Goal: Check status

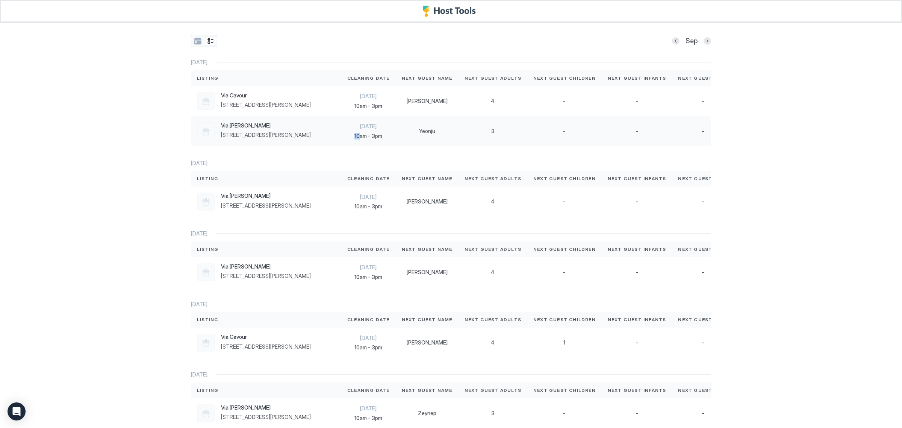
drag, startPoint x: 350, startPoint y: 144, endPoint x: 357, endPoint y: 145, distance: 7.9
click at [357, 145] on div "[DATE] 10am - 3pm" at bounding box center [368, 131] width 55 height 30
click at [805, 142] on div "Sep [DATE] Listing Cleaning Date Next Guest Name Next Guest Adults Next Guest C…" at bounding box center [451, 214] width 902 height 428
drag, startPoint x: 373, startPoint y: 145, endPoint x: 453, endPoint y: 145, distance: 79.7
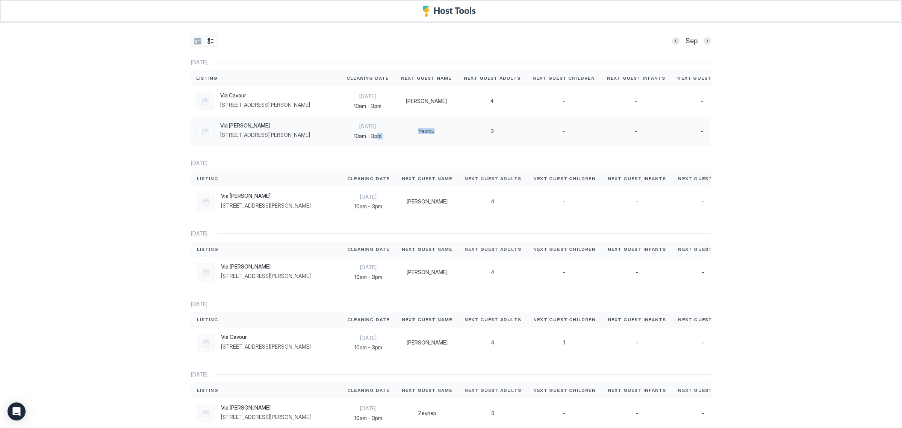
click at [0, 0] on div "Via [PERSON_NAME] [STREET_ADDRESS][PERSON_NAME] IT [DATE] 10am - 3pm [GEOGRAPHI…" at bounding box center [0, 0] width 0 height 0
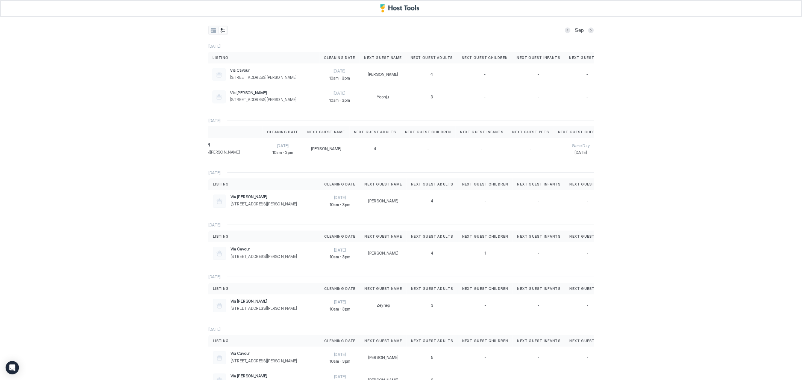
scroll to position [0, 0]
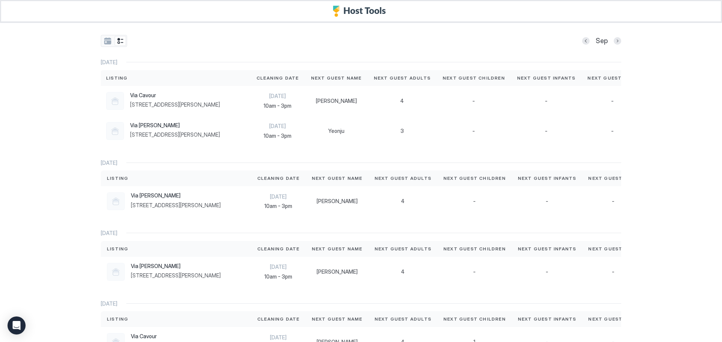
drag, startPoint x: 842, startPoint y: 5, endPoint x: 667, endPoint y: 305, distance: 347.2
click at [667, 305] on div "Sep [DATE] Listing Cleaning Date Next Guest Name Next Guest Adults Next Guest C…" at bounding box center [361, 171] width 722 height 342
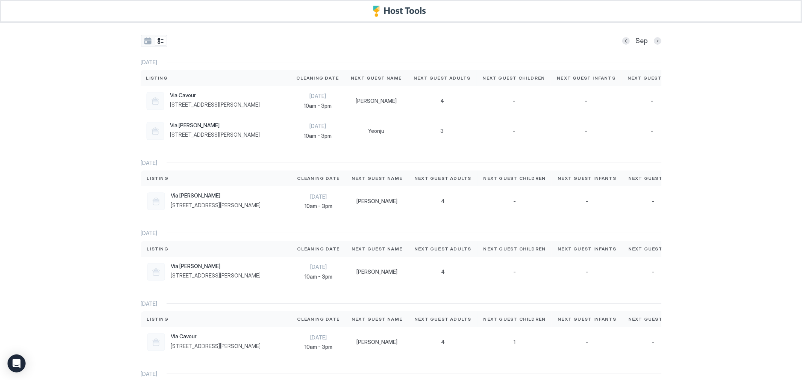
drag, startPoint x: 628, startPoint y: 2, endPoint x: 725, endPoint y: 346, distance: 357.4
click at [725, 346] on div "Sep [DATE] Listing Cleaning Date Next Guest Name Next Guest Adults Next Guest C…" at bounding box center [401, 190] width 802 height 380
click at [145, 40] on button "tab-group" at bounding box center [147, 41] width 11 height 10
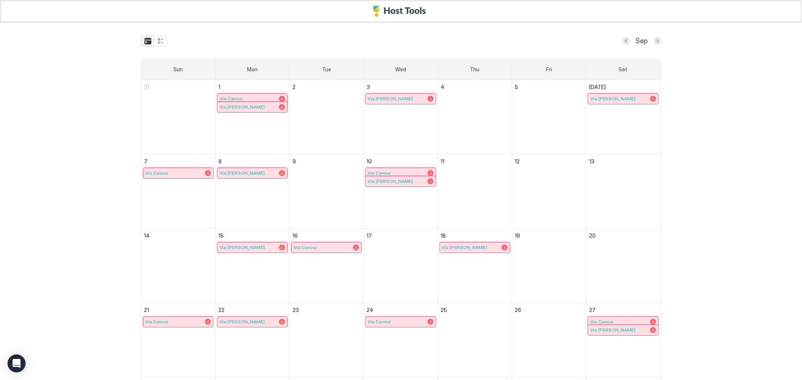
click at [272, 101] on div "Via [PERSON_NAME]" at bounding box center [252, 106] width 71 height 11
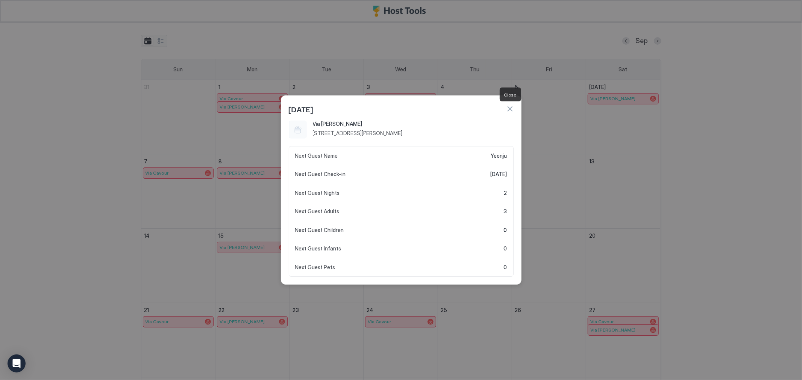
click at [508, 107] on button "button" at bounding box center [510, 109] width 8 height 8
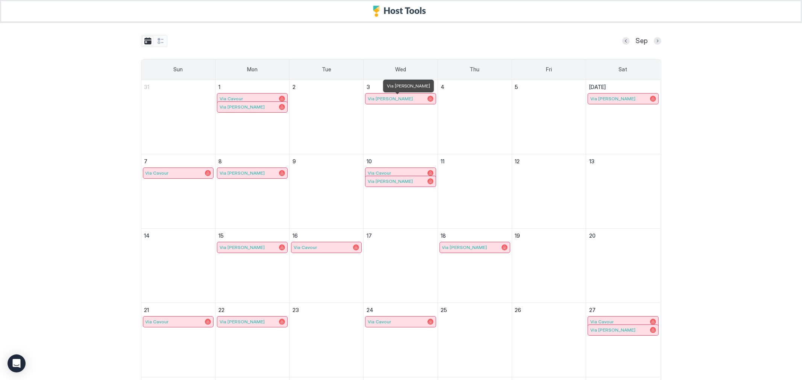
click at [391, 100] on div "Via [PERSON_NAME]" at bounding box center [400, 99] width 65 height 6
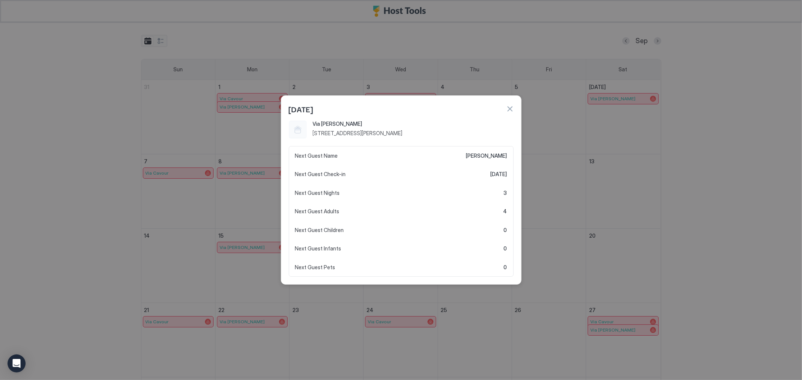
click at [511, 106] on button "button" at bounding box center [510, 109] width 8 height 8
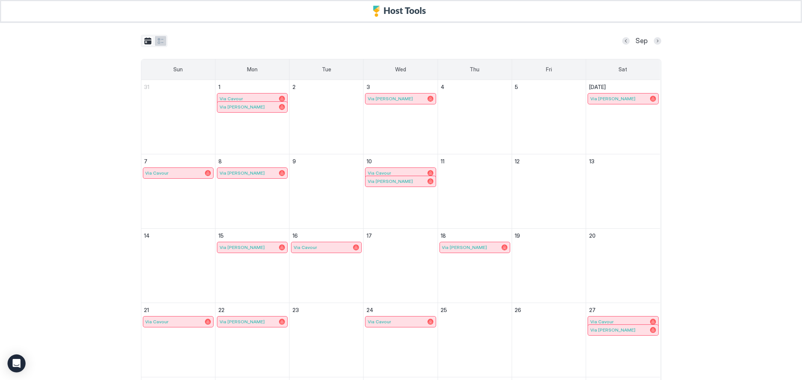
click at [162, 38] on button "tab-group" at bounding box center [160, 41] width 11 height 10
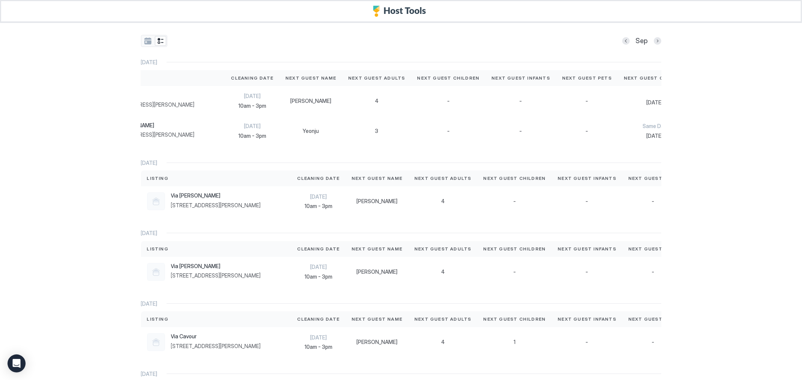
scroll to position [0, 77]
click at [142, 44] on button "tab-group" at bounding box center [147, 41] width 11 height 10
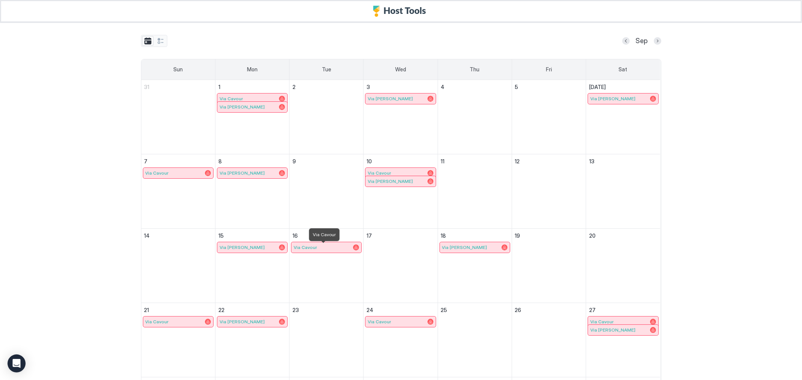
click at [337, 249] on div "Via Cavour" at bounding box center [326, 248] width 65 height 6
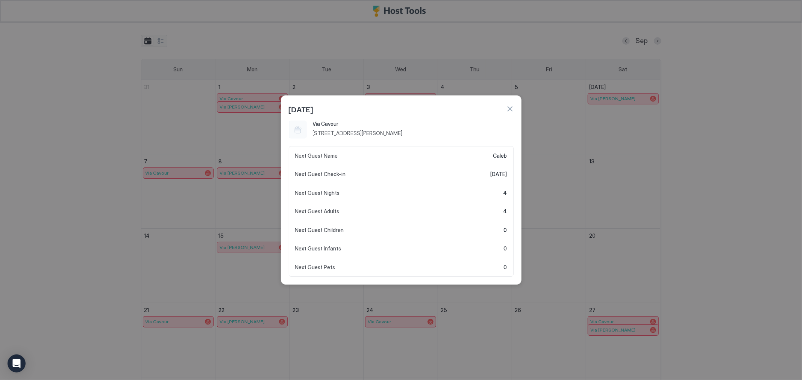
click at [556, 192] on div at bounding box center [401, 190] width 802 height 380
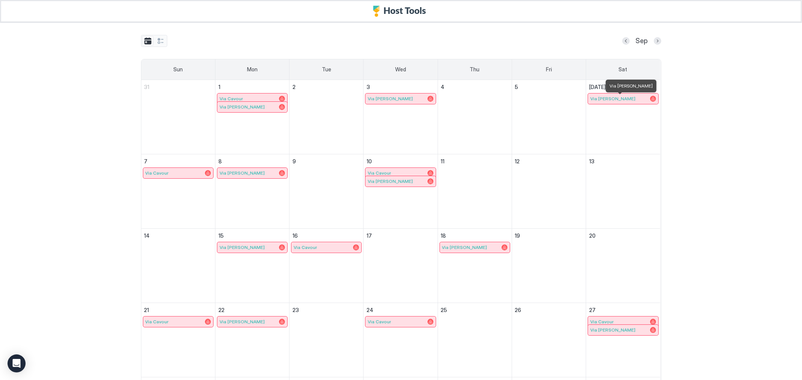
click at [630, 101] on div "Via [PERSON_NAME]" at bounding box center [623, 99] width 66 height 6
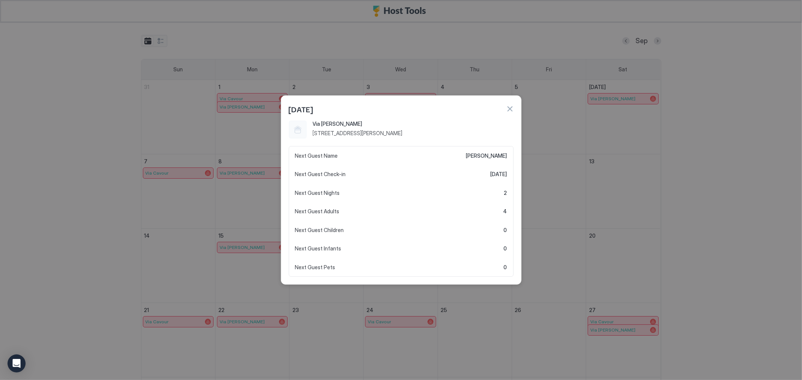
click at [617, 131] on div at bounding box center [401, 190] width 802 height 380
